Goal: Task Accomplishment & Management: Manage account settings

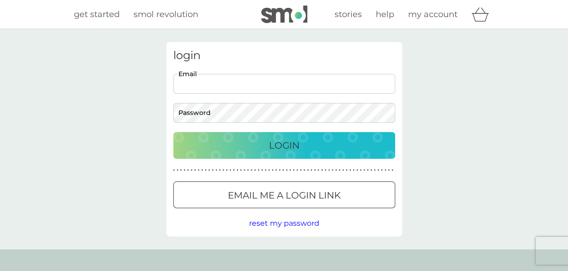
click at [227, 83] on input "Email" at bounding box center [284, 84] width 222 height 20
type input "[EMAIL_ADDRESS][DOMAIN_NAME]"
click at [277, 142] on p "Login" at bounding box center [284, 145] width 31 height 15
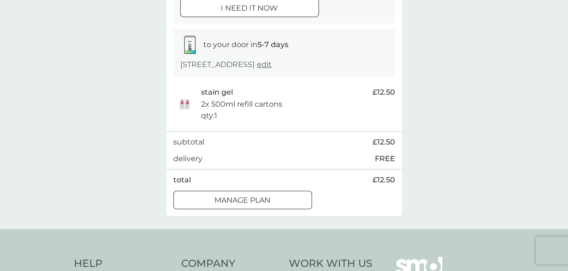
scroll to position [122, 0]
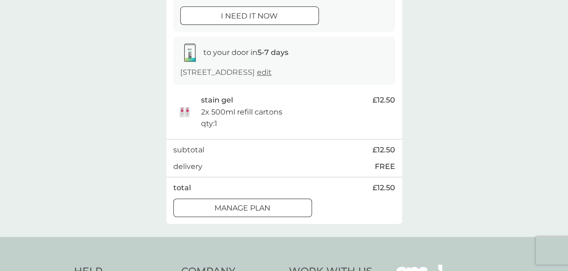
click at [251, 210] on div at bounding box center [242, 208] width 33 height 10
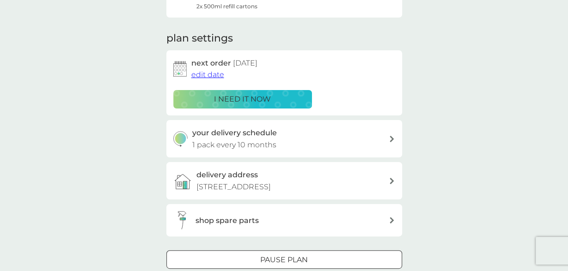
scroll to position [115, 0]
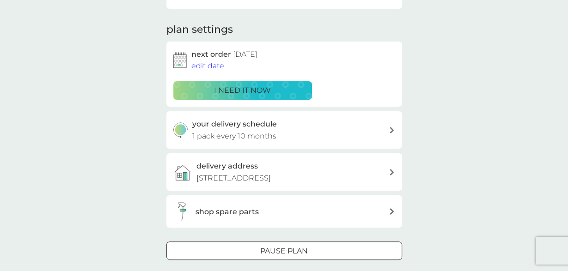
click at [394, 131] on div at bounding box center [391, 130] width 7 height 6
select select "8"
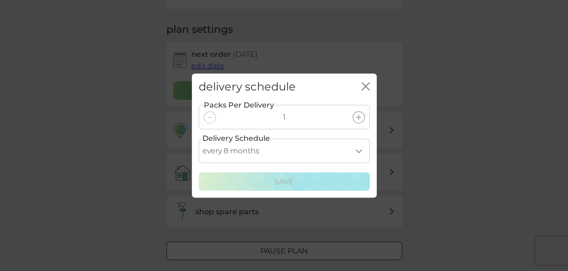
click at [199, 139] on select "every 1 month every 2 months every 3 months every 4 months every 5 months every…" at bounding box center [284, 151] width 171 height 25
click at [440, 107] on div "delivery schedule close Packs Per Delivery 1 Delivery Schedule every 1 month ev…" at bounding box center [284, 135] width 568 height 271
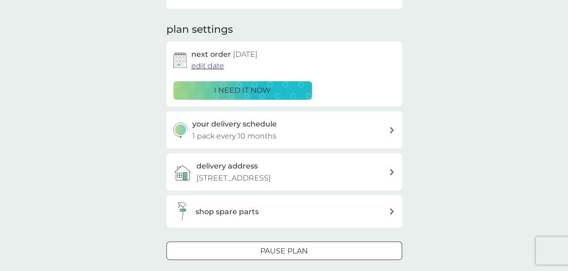
click at [276, 250] on div at bounding box center [273, 251] width 8 height 8
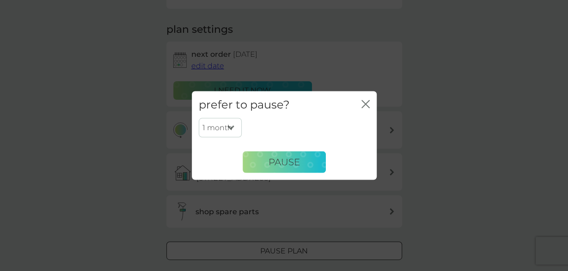
click at [199, 118] on select "1 month 2 months 3 months 4 months 5 months 6 months" at bounding box center [220, 127] width 43 height 19
select select "4"
click option "4 months" at bounding box center [0, 0] width 0 height 0
click at [268, 160] on button "Pause" at bounding box center [284, 162] width 83 height 22
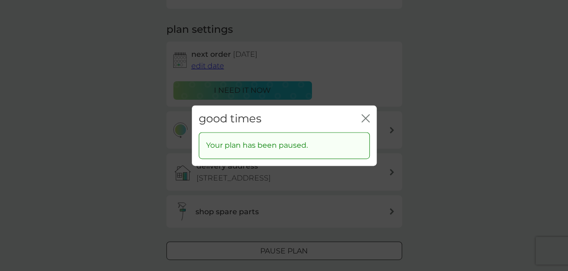
click at [364, 115] on icon "close" at bounding box center [366, 118] width 8 height 8
